Goal: Transaction & Acquisition: Obtain resource

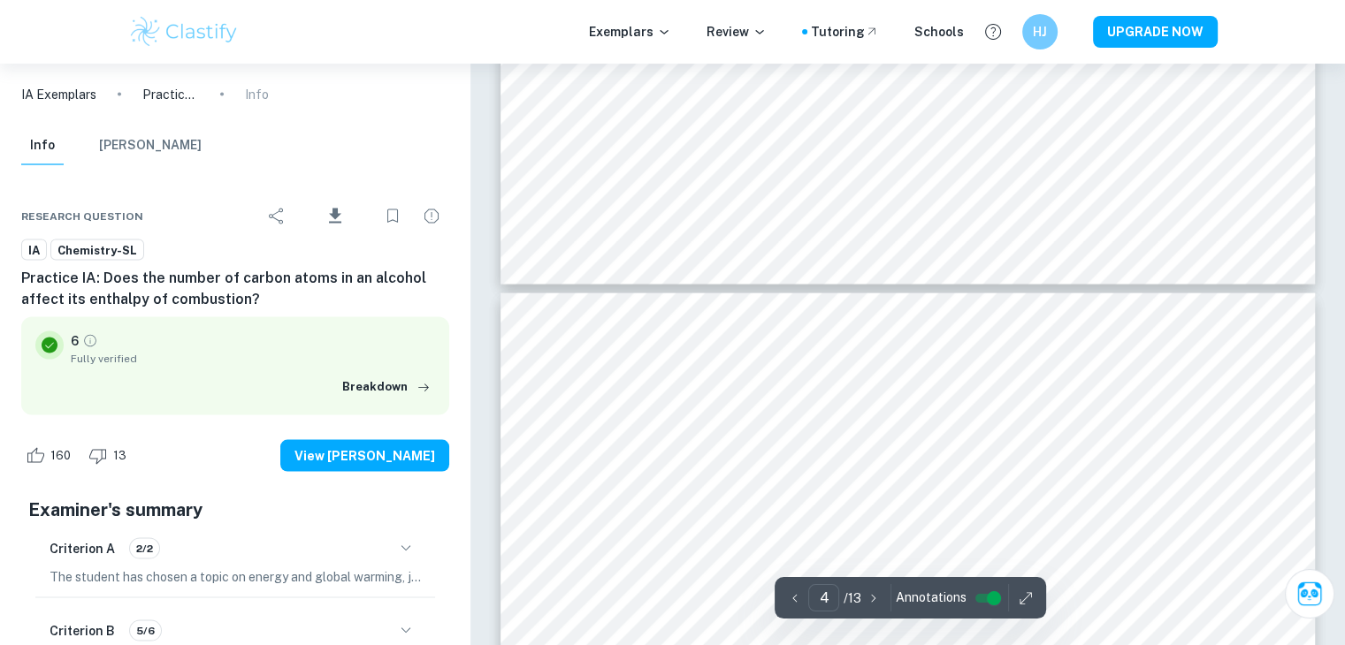
scroll to position [3551, 0]
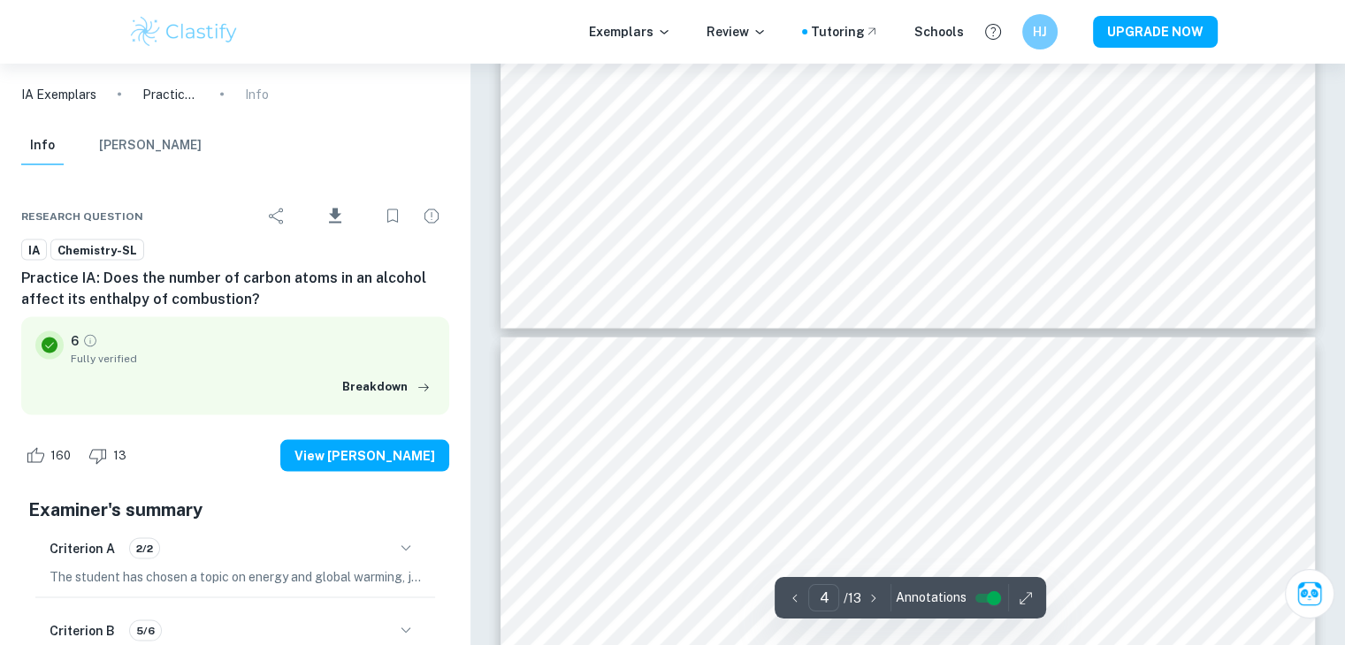
type input "3"
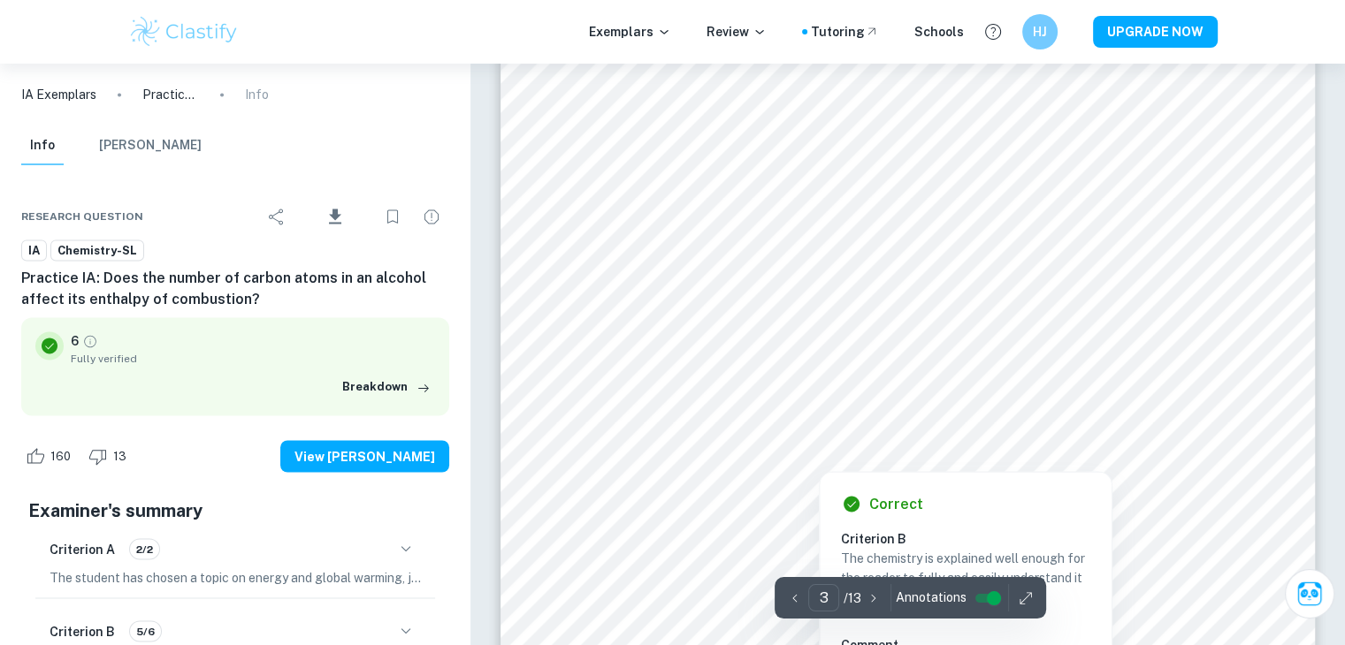
scroll to position [2843, 0]
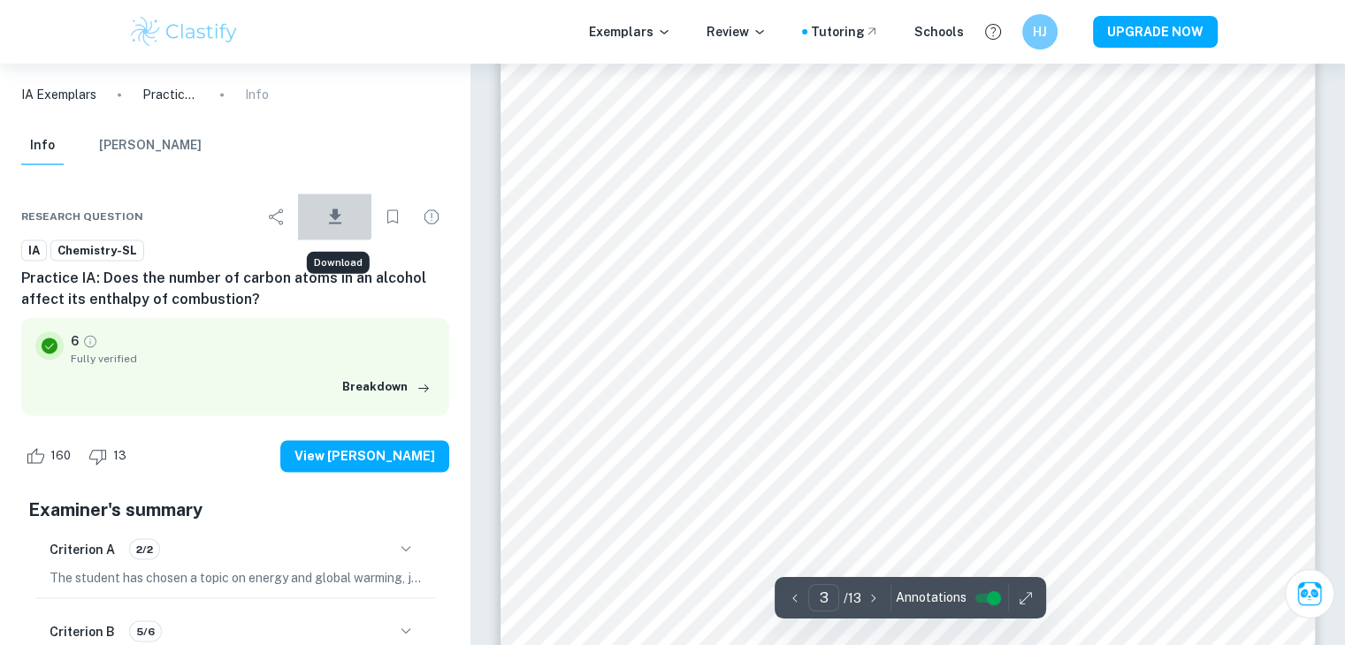
click at [327, 209] on icon "Download" at bounding box center [334, 216] width 21 height 21
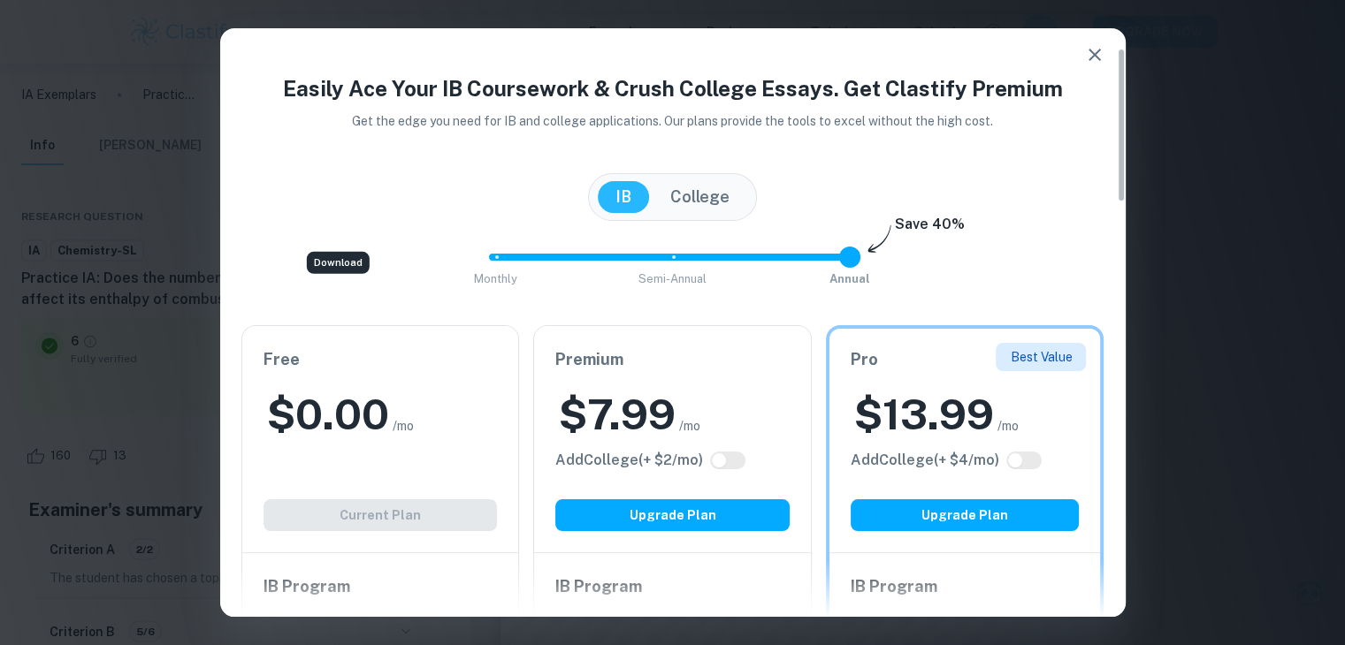
scroll to position [442, 0]
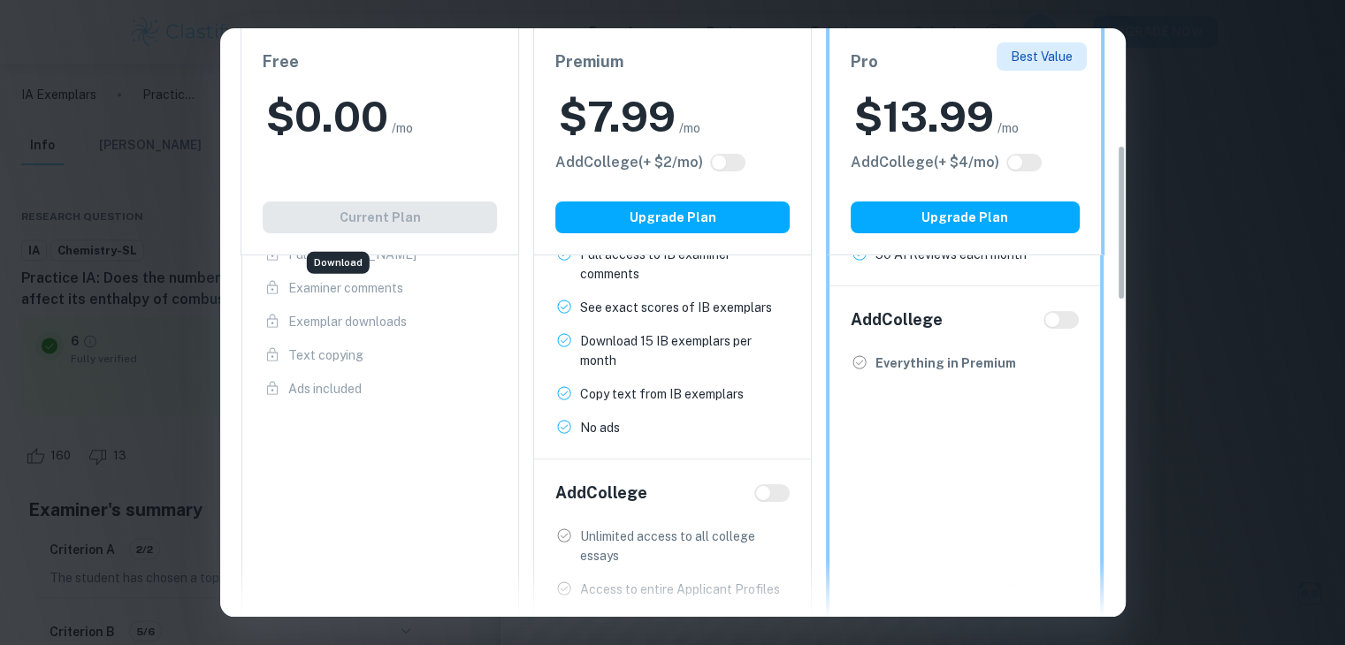
click at [370, 221] on div "Free $ 0.00 /mo Add College (+ $ 2 /mo) Current Plan" at bounding box center [379, 141] width 278 height 227
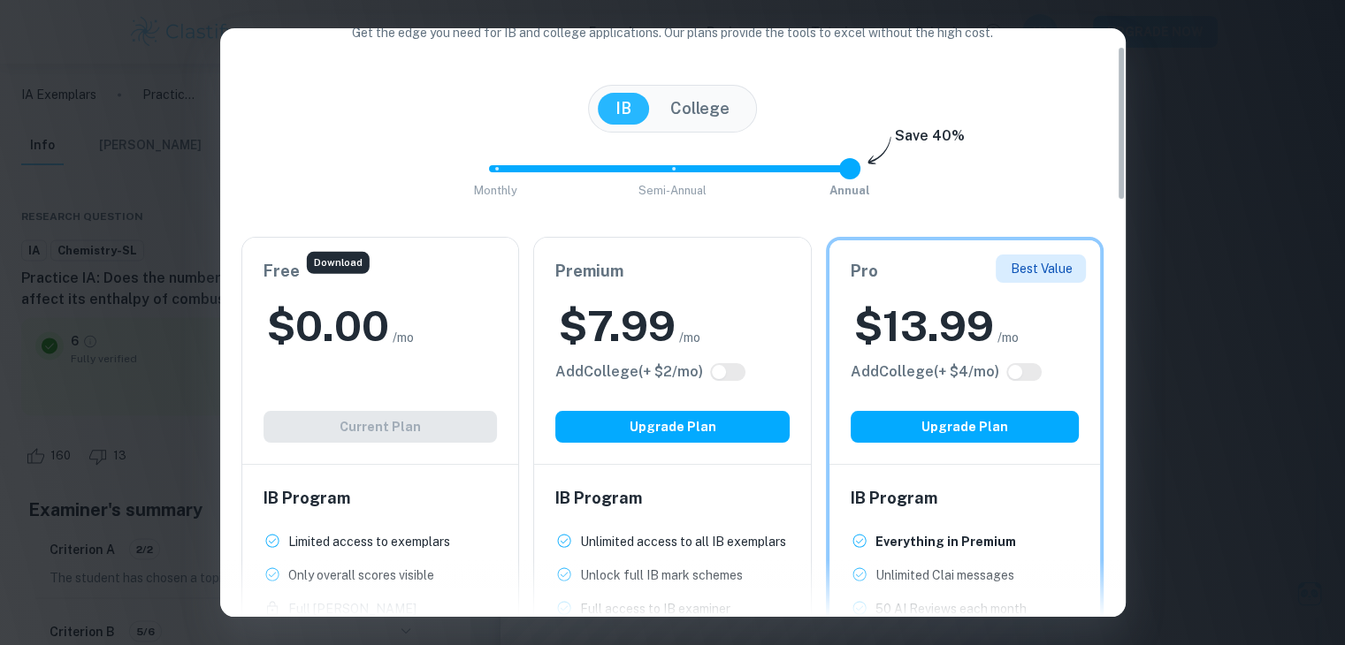
scroll to position [0, 0]
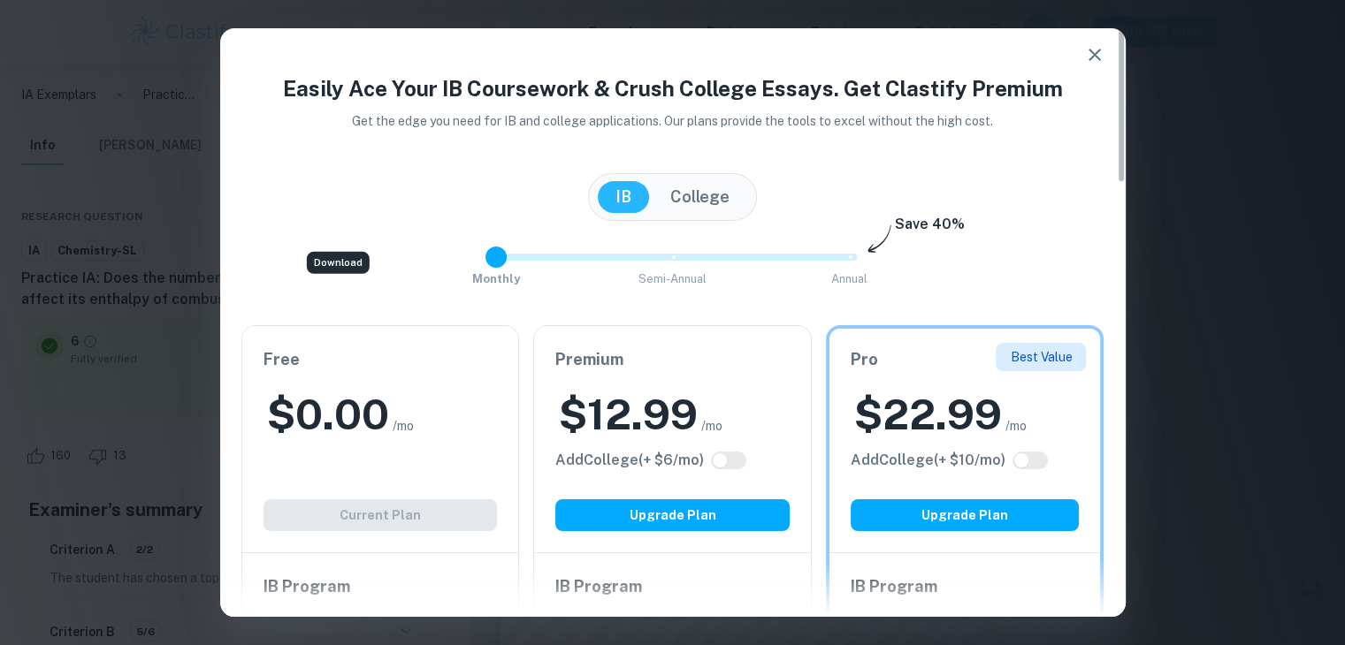
type input "2"
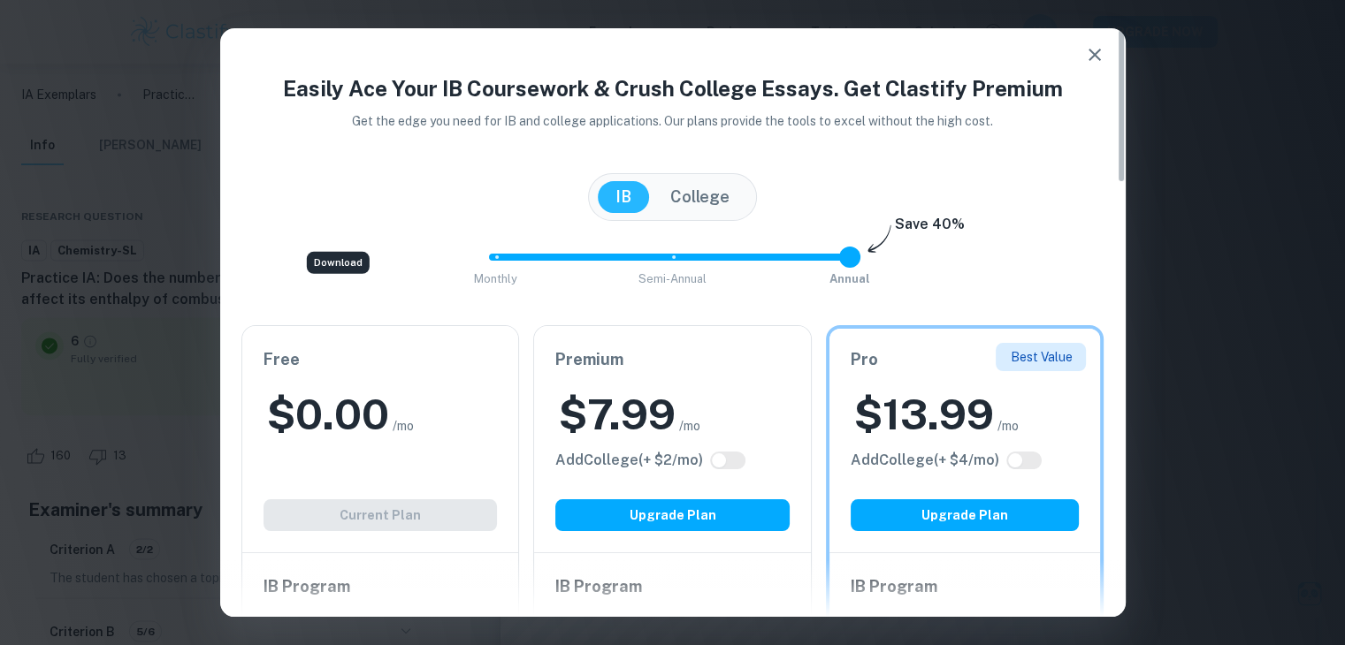
drag, startPoint x: 851, startPoint y: 259, endPoint x: 1088, endPoint y: 232, distance: 239.4
click at [1088, 232] on div "Easily Ace Your IB Coursework & Crush College Essays. Get Clastify Premium Get …" at bounding box center [672, 645] width 905 height 1146
click at [829, 173] on div "[GEOGRAPHIC_DATA]" at bounding box center [672, 197] width 863 height 48
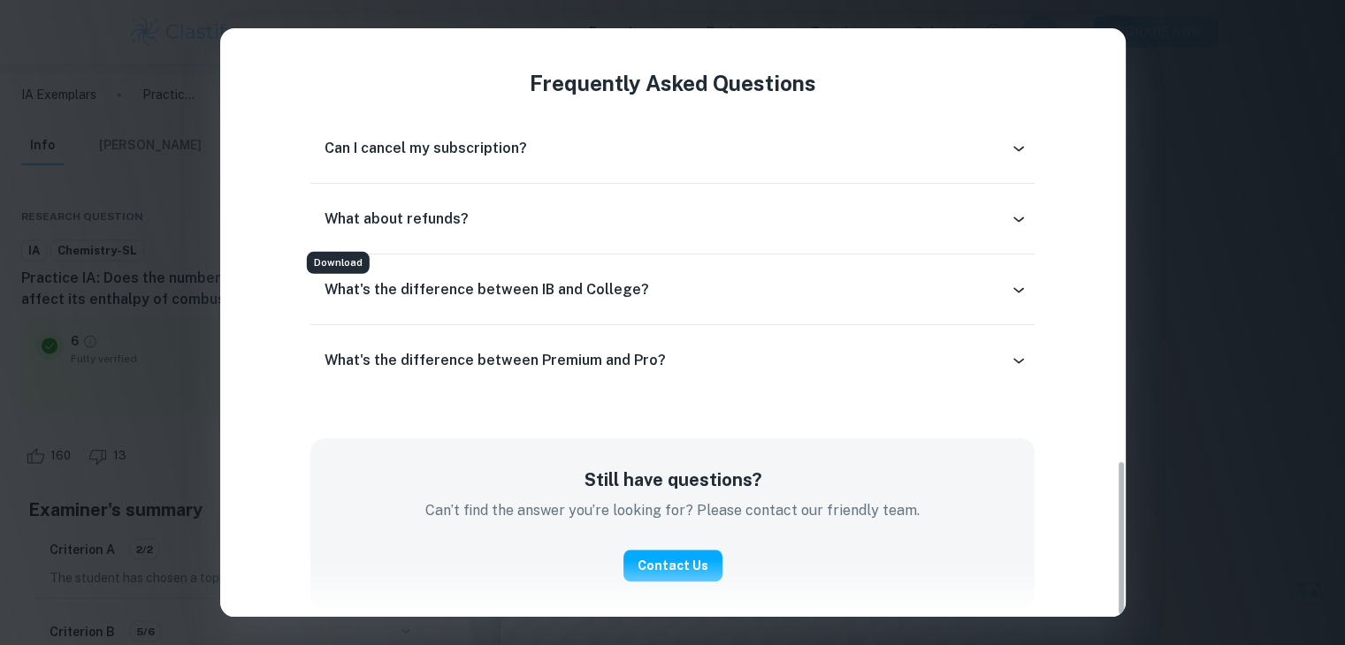
scroll to position [1639, 0]
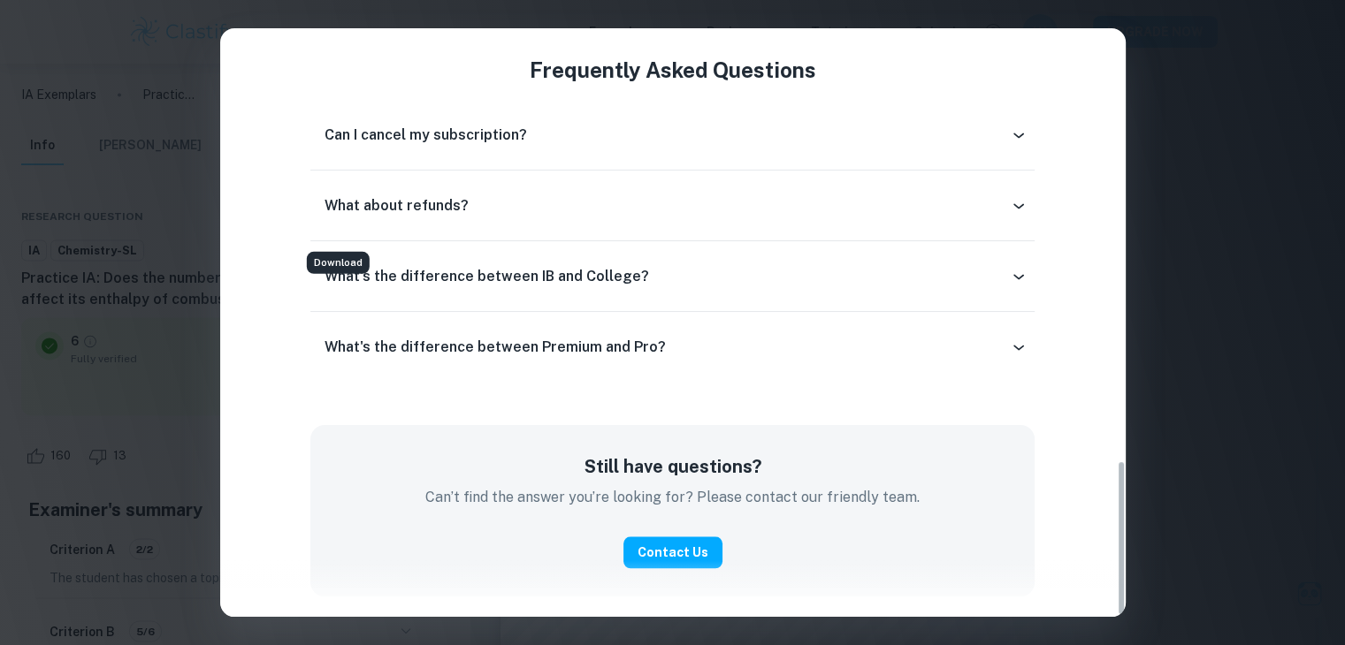
click at [1203, 370] on div "Easily Ace Your IB Coursework & Crush College Essays. Get Clastify Premium Get …" at bounding box center [672, 322] width 1345 height 645
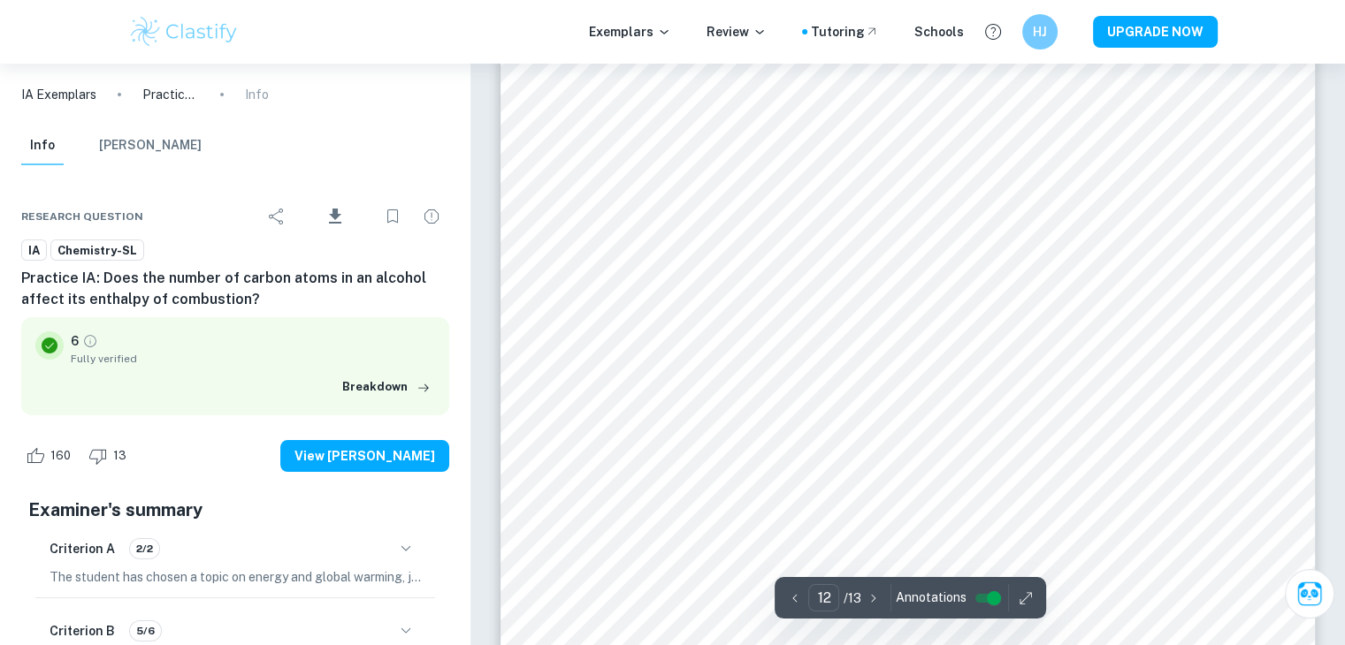
scroll to position [13391, 0]
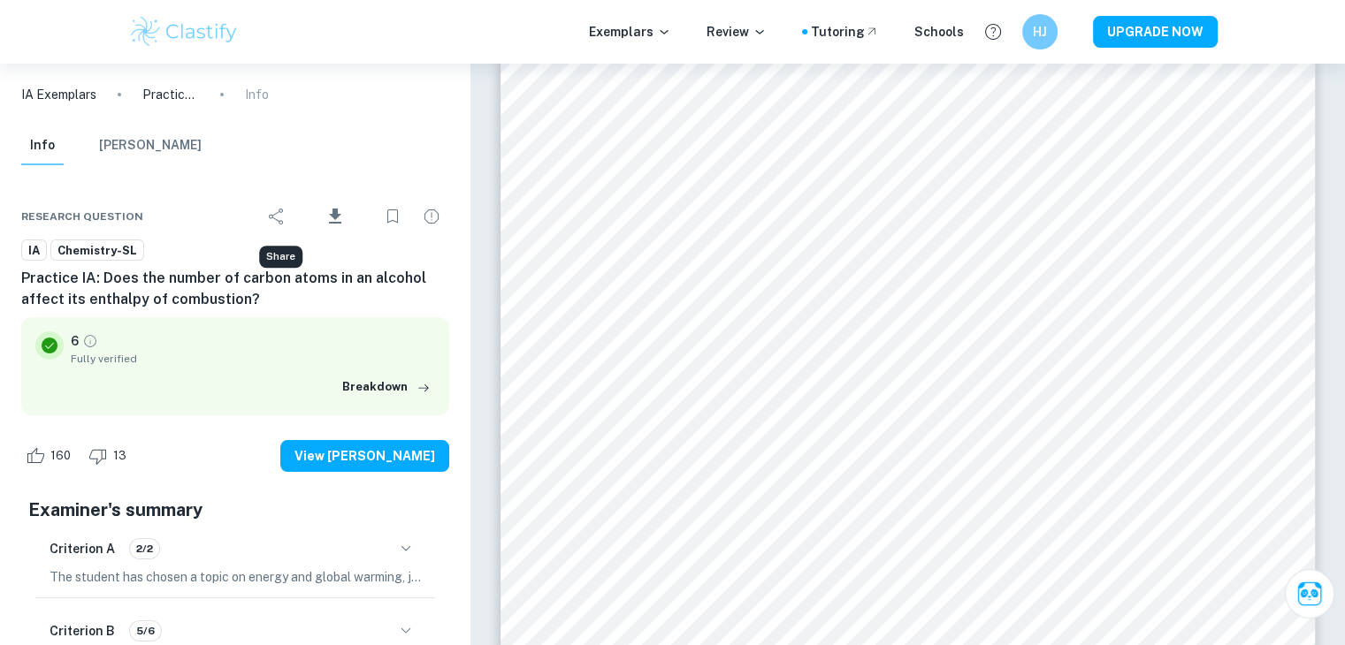
click at [291, 217] on button "Share" at bounding box center [276, 216] width 35 height 35
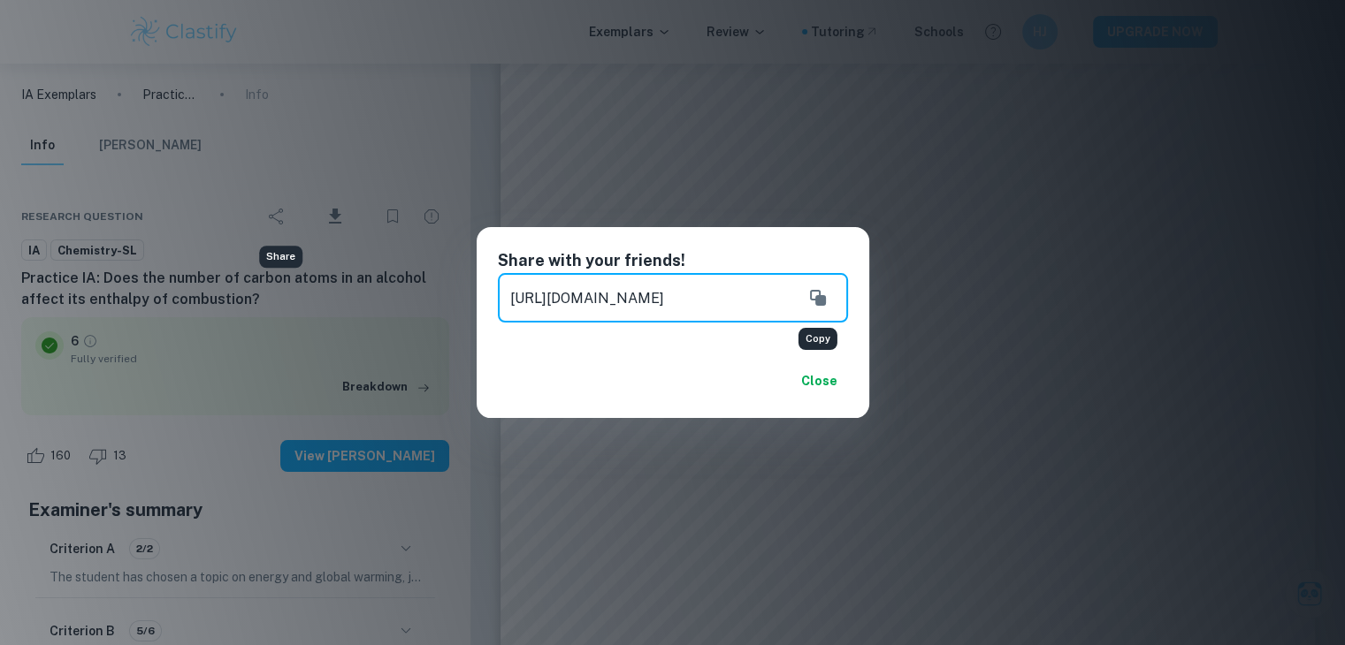
scroll to position [0, 164]
drag, startPoint x: 749, startPoint y: 304, endPoint x: 806, endPoint y: 301, distance: 57.5
click at [806, 301] on div "[URL][DOMAIN_NAME] ​" at bounding box center [673, 298] width 350 height 50
click at [704, 287] on input "[URL][DOMAIN_NAME]" at bounding box center [645, 298] width 295 height 50
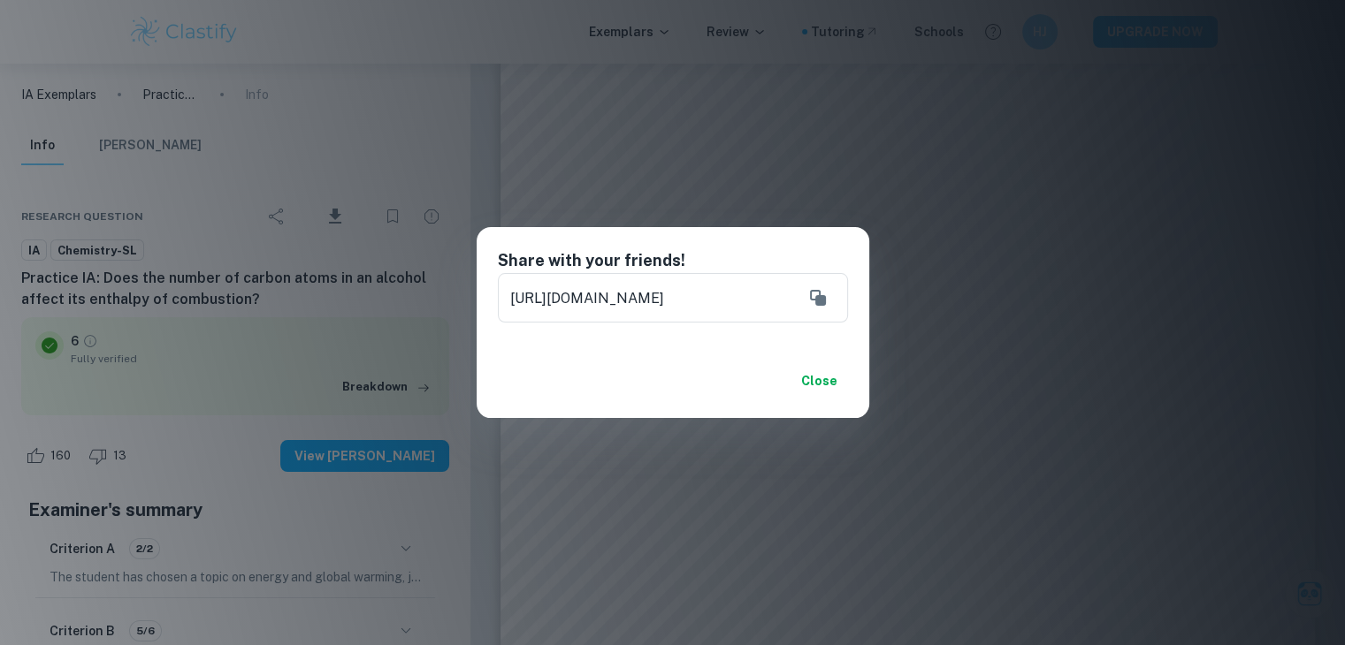
scroll to position [0, 0]
click at [647, 439] on div "Share with your friends! [URL][DOMAIN_NAME] ​ Close" at bounding box center [672, 322] width 1345 height 645
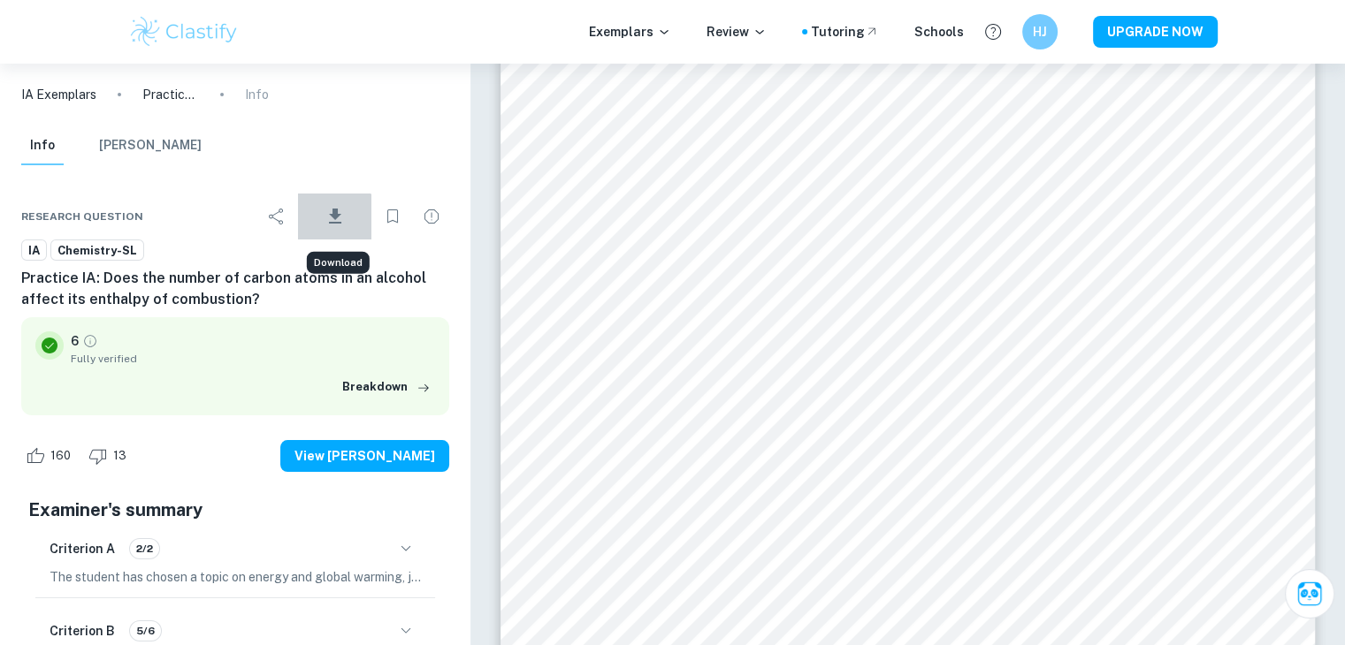
click at [332, 227] on span "Download" at bounding box center [335, 233] width 52 height 12
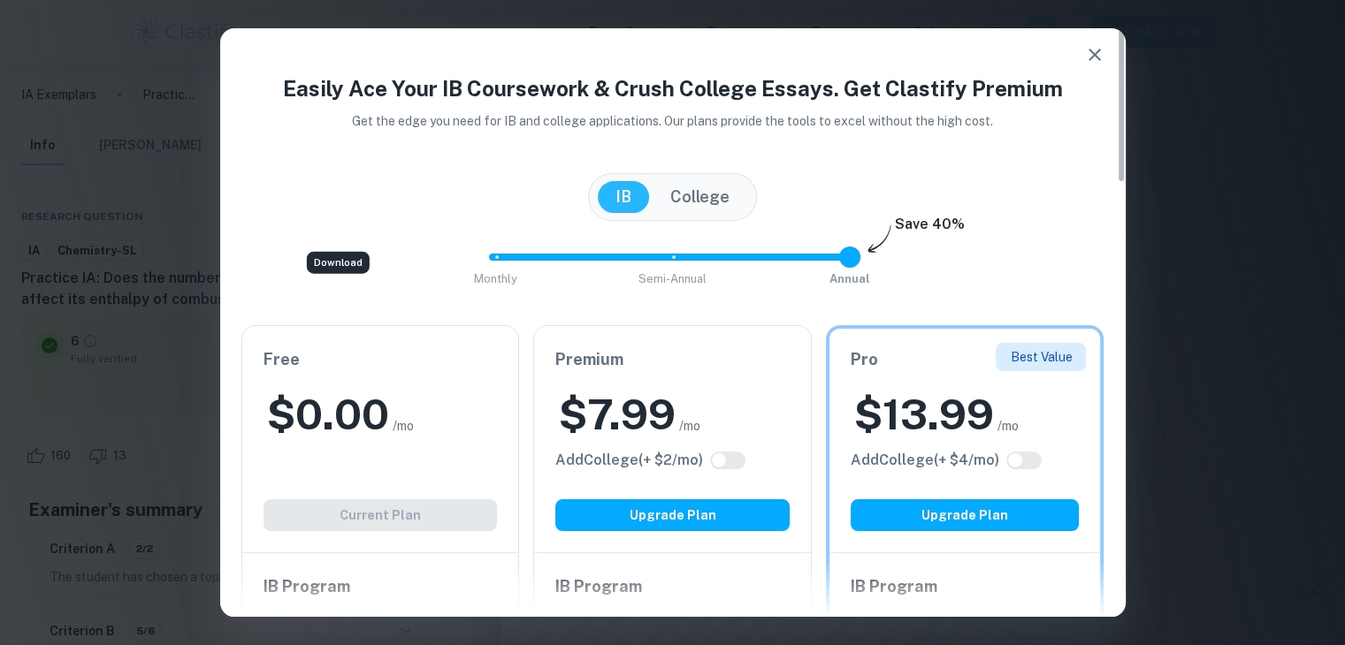
click at [1104, 56] on button "button" at bounding box center [1094, 54] width 35 height 35
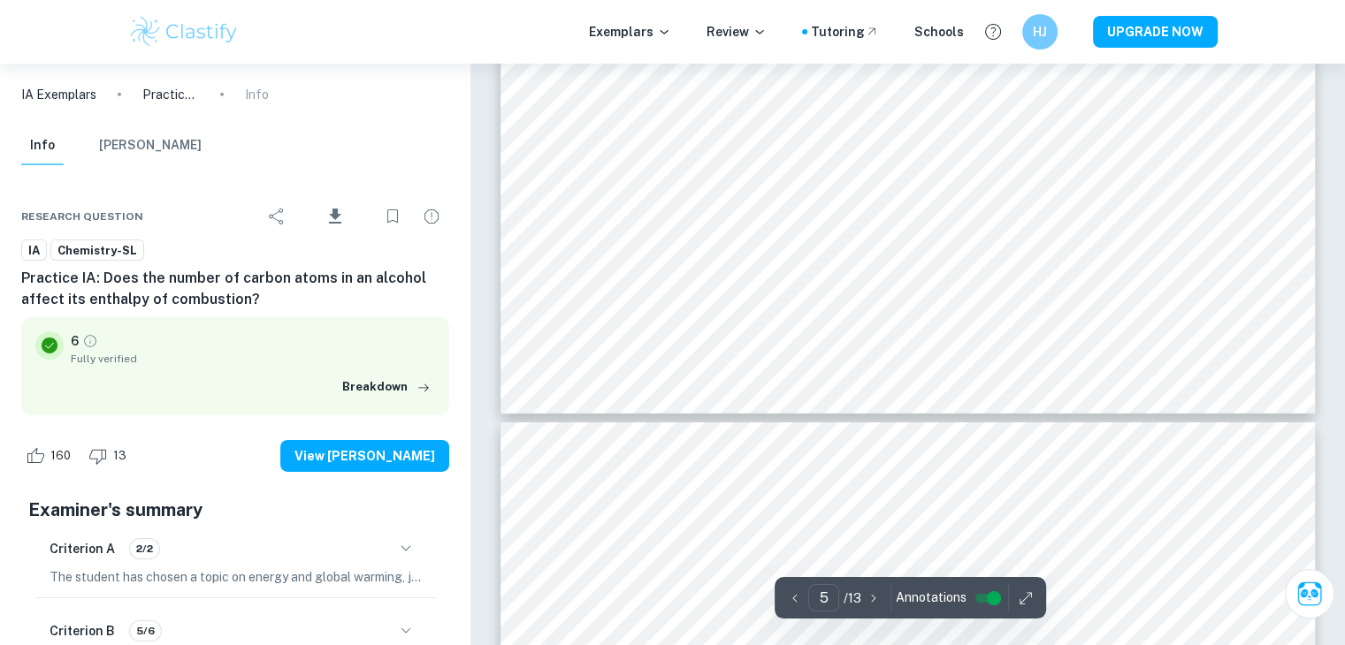
scroll to position [5850, 0]
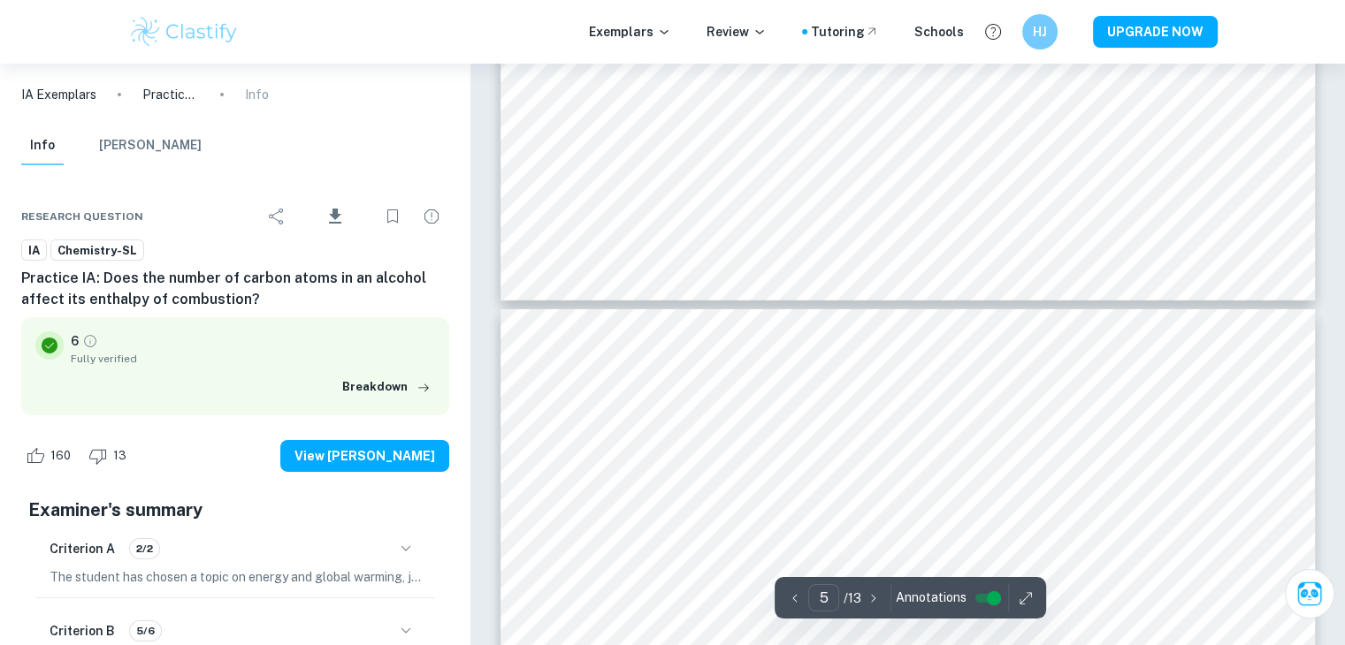
type input "6"
